Goal: Check status: Check status

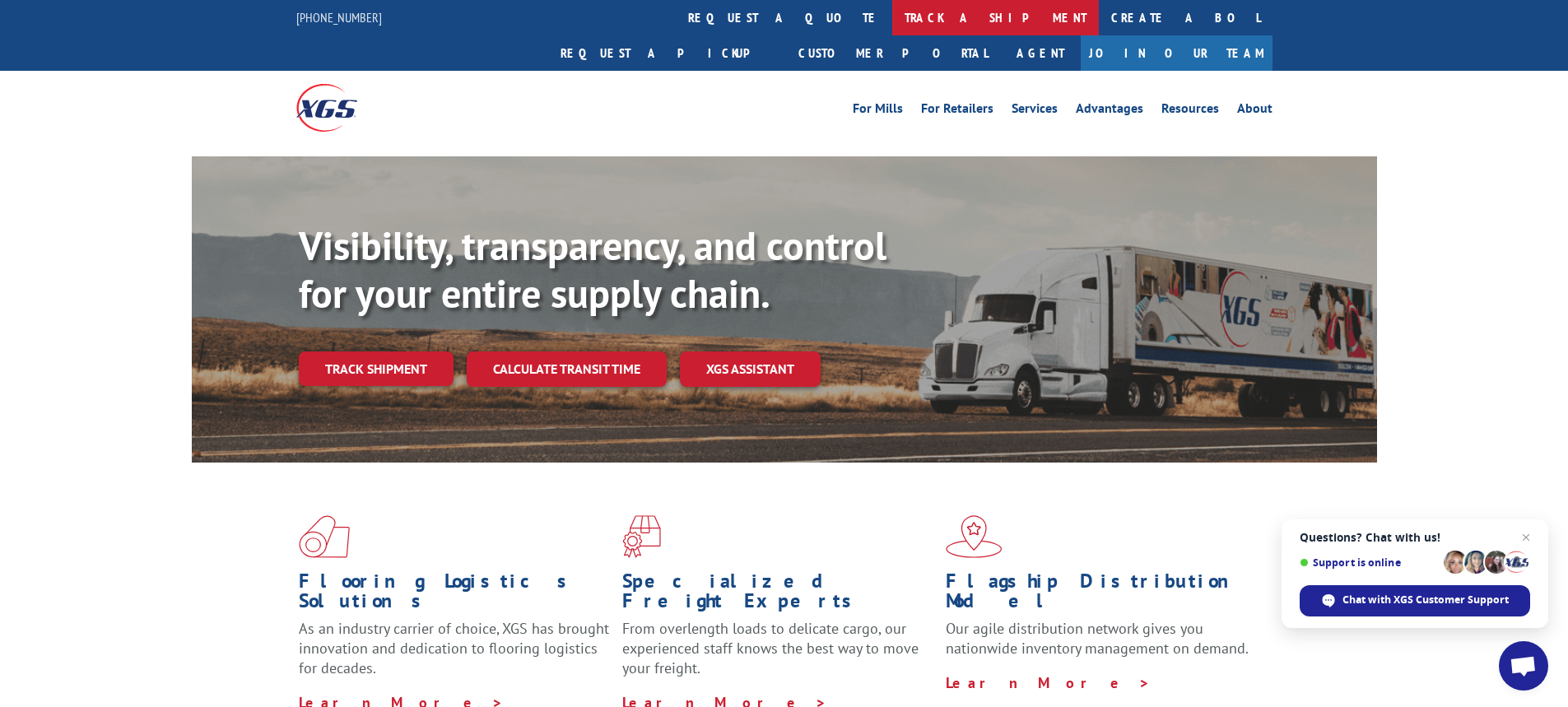
click at [893, 19] on link "track a shipment" at bounding box center [996, 17] width 207 height 35
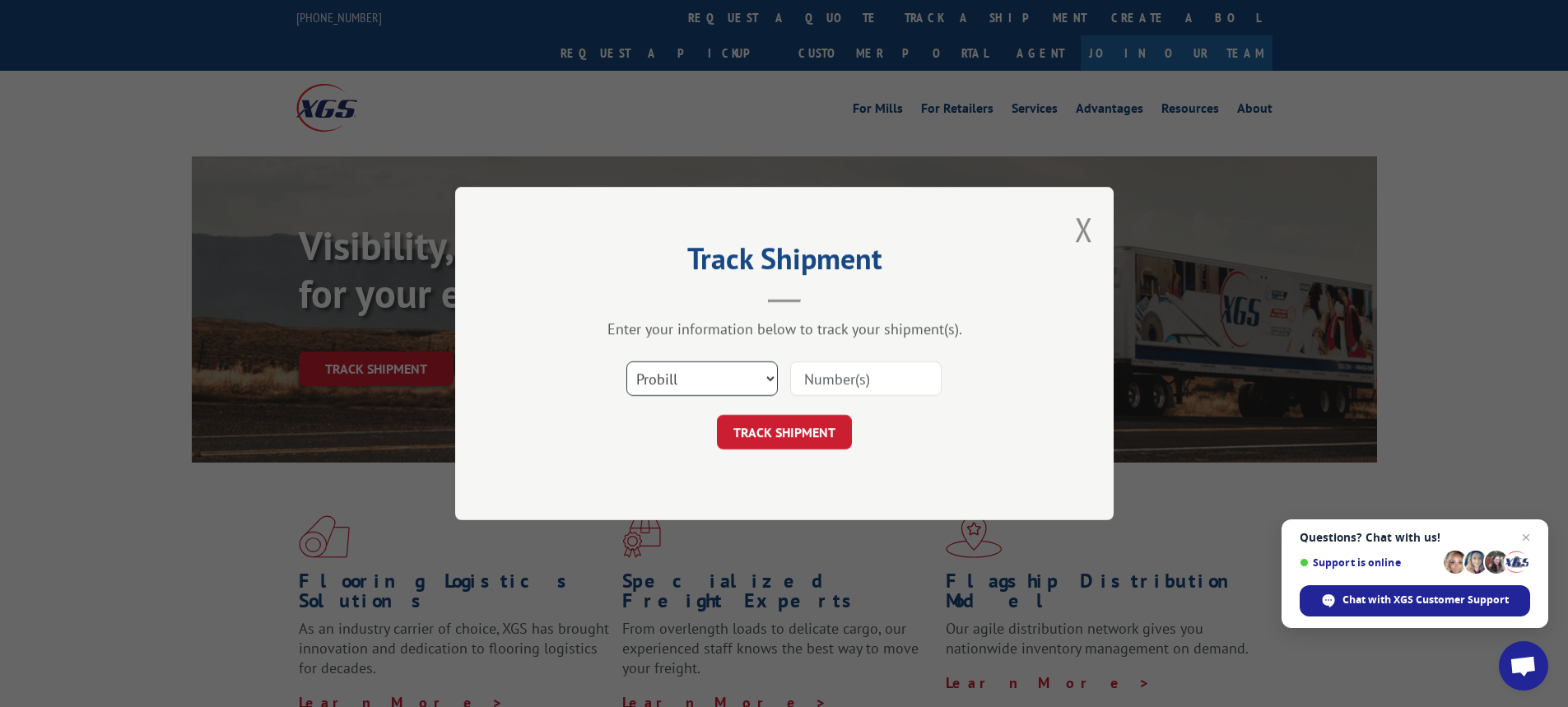
click at [768, 367] on select "Select category... Probill BOL PO" at bounding box center [702, 378] width 152 height 34
select select "bol"
click at [626, 361] on select "Select category... Probill BOL PO" at bounding box center [702, 378] width 152 height 34
click at [815, 381] on input at bounding box center [866, 378] width 152 height 34
type input "7063846"
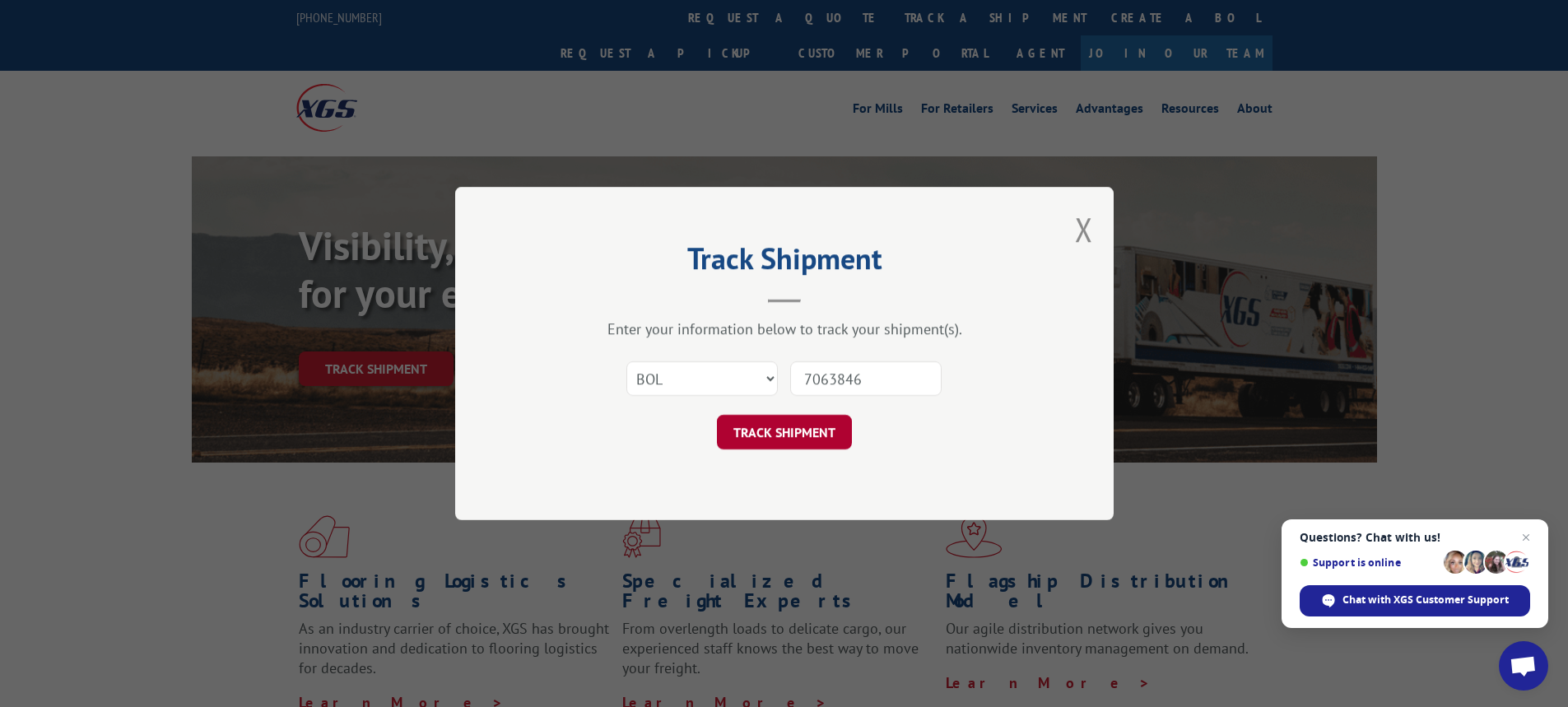
click at [785, 431] on button "TRACK SHIPMENT" at bounding box center [784, 432] width 135 height 34
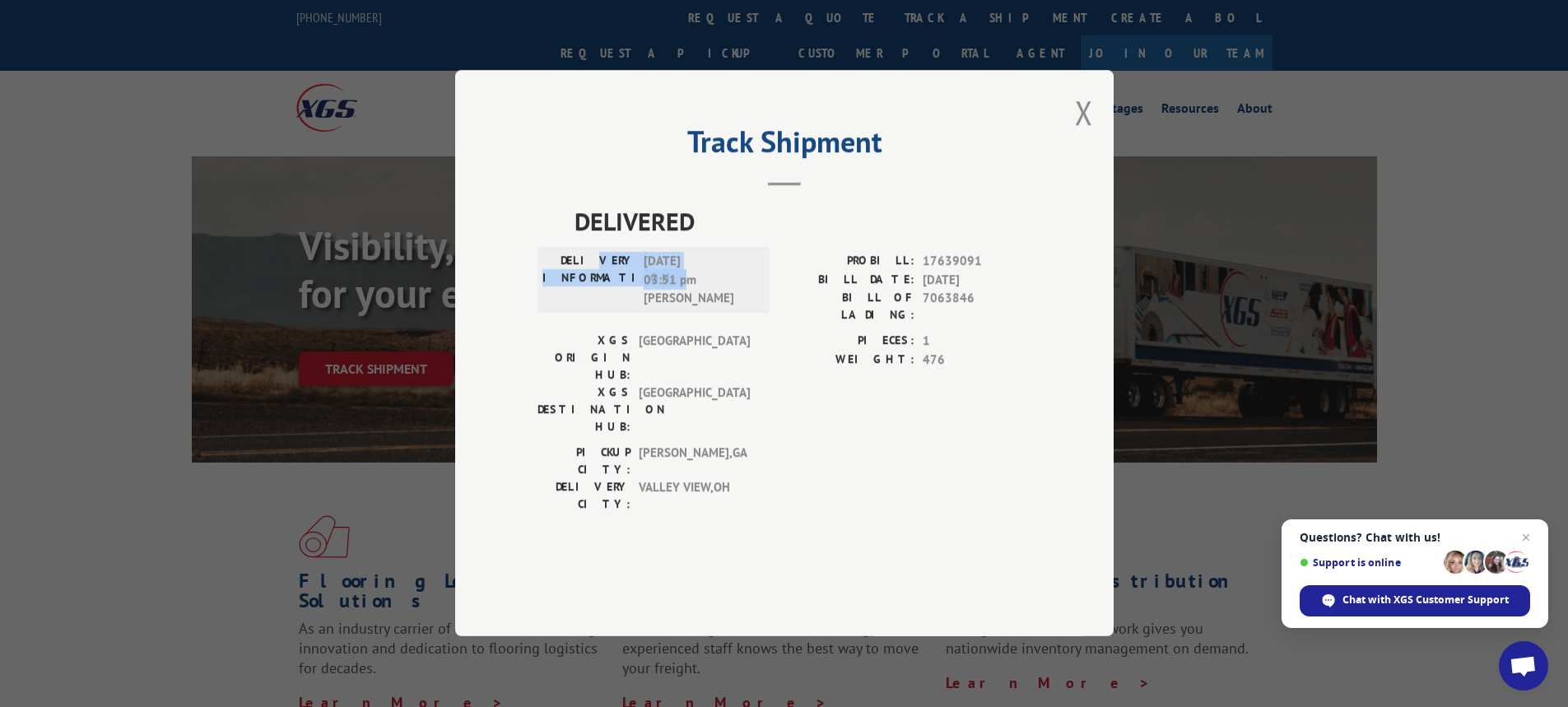
drag, startPoint x: 689, startPoint y: 326, endPoint x: 607, endPoint y: 307, distance: 84.2
click at [607, 308] on div "DELIVERY INFORMATION: [DATE] 03:51 pm [PERSON_NAME]" at bounding box center [654, 280] width 222 height 56
drag, startPoint x: 576, startPoint y: 305, endPoint x: 708, endPoint y: 326, distance: 133.7
click at [708, 308] on div "DELIVERY INFORMATION: [DATE] 03:51 pm [PERSON_NAME]" at bounding box center [654, 280] width 222 height 56
copy div "DELIVERY INFORMATION: [DATE] 03:51 pm"
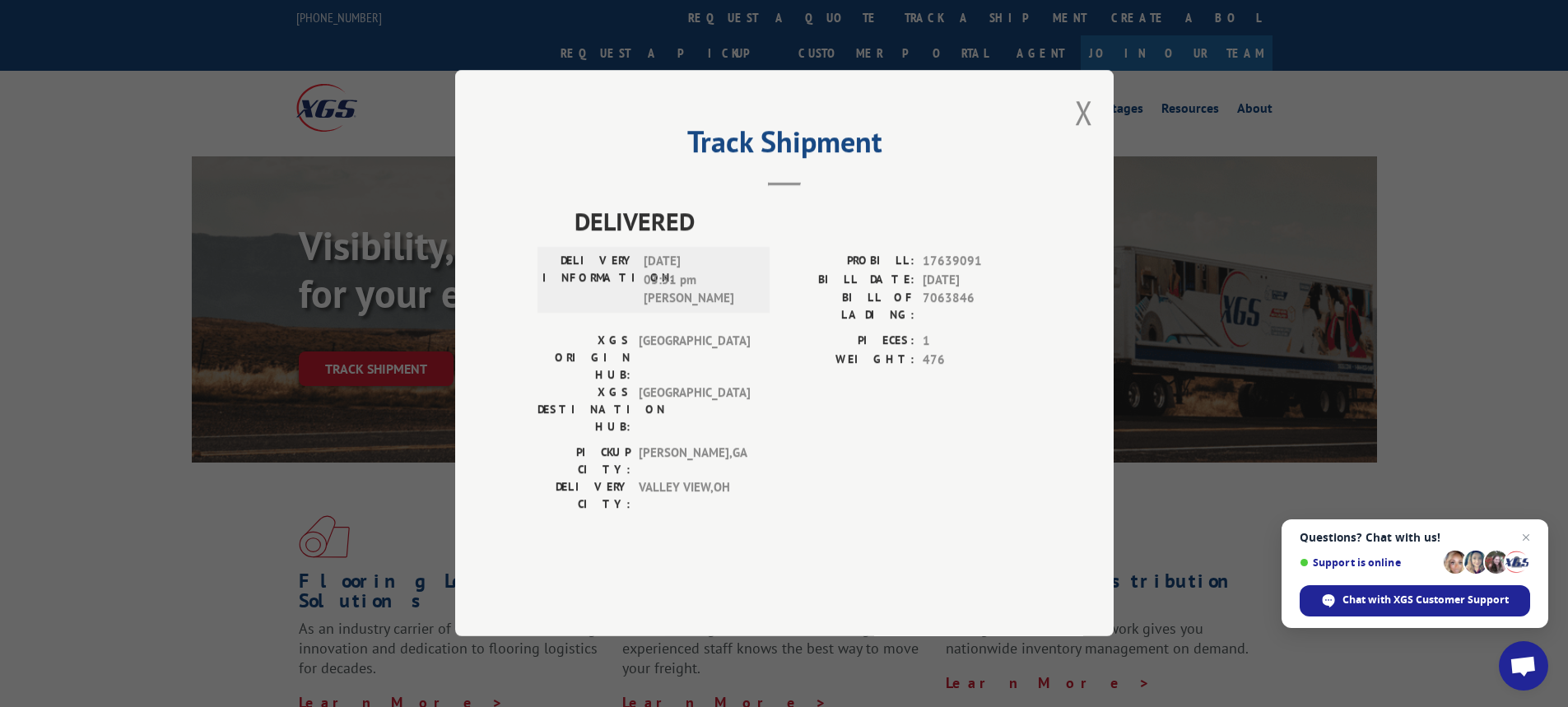
drag, startPoint x: 714, startPoint y: 341, endPoint x: 695, endPoint y: 315, distance: 32.2
click at [714, 308] on span "[DATE] 03:51 pm [PERSON_NAME]" at bounding box center [699, 280] width 111 height 56
drag, startPoint x: 568, startPoint y: 298, endPoint x: 706, endPoint y: 319, distance: 139.6
click at [706, 313] on div "DELIVERY INFORMATION: [DATE] 03:51 pm [PERSON_NAME]" at bounding box center [653, 281] width 232 height 65
copy div "DELIVERY INFORMATION: [DATE] 03:51 pm"
